Goal: Task Accomplishment & Management: Use online tool/utility

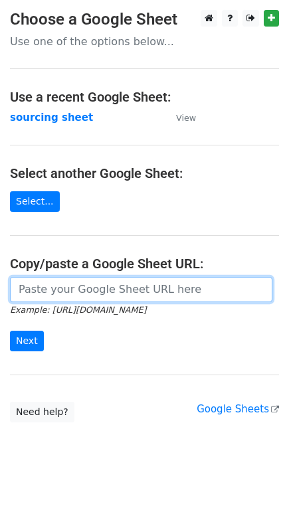
click at [63, 297] on input "url" at bounding box center [141, 289] width 262 height 25
paste input "[URL][DOMAIN_NAME]"
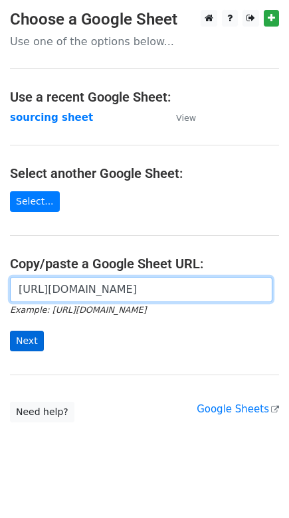
scroll to position [0, 386]
type input "[URL][DOMAIN_NAME]"
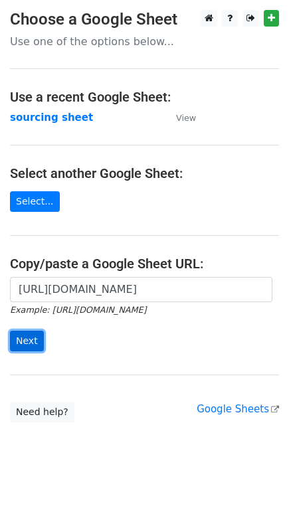
scroll to position [0, 0]
click at [30, 343] on input "Next" at bounding box center [27, 341] width 34 height 21
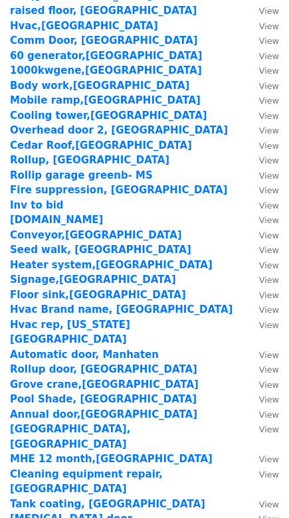
scroll to position [1871, 0]
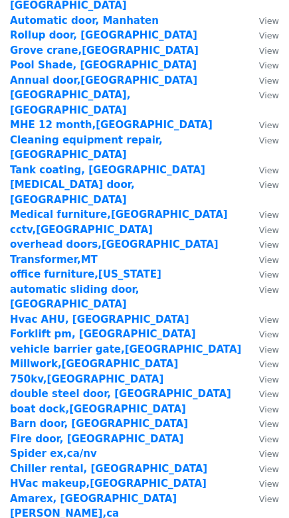
click at [46, 517] on strong "Window tint,[GEOGRAPHIC_DATA]" at bounding box center [104, 528] width 189 height 12
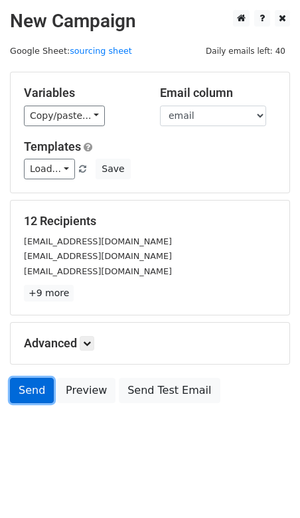
click at [34, 399] on link "Send" at bounding box center [32, 390] width 44 height 25
